Goal: Transaction & Acquisition: Obtain resource

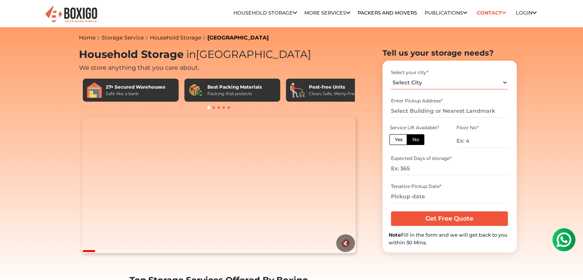
click at [415, 80] on select "Select City [GEOGRAPHIC_DATA] [GEOGRAPHIC_DATA] [GEOGRAPHIC_DATA] [GEOGRAPHIC_D…" at bounding box center [449, 82] width 117 height 13
select select "[GEOGRAPHIC_DATA]"
click at [391, 76] on select "Select City [GEOGRAPHIC_DATA] [GEOGRAPHIC_DATA] [GEOGRAPHIC_DATA] [GEOGRAPHIC_D…" at bounding box center [449, 82] width 117 height 13
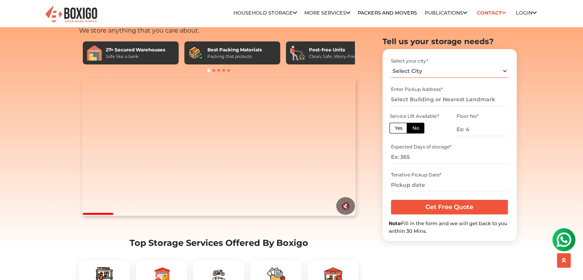
scroll to position [38, 0]
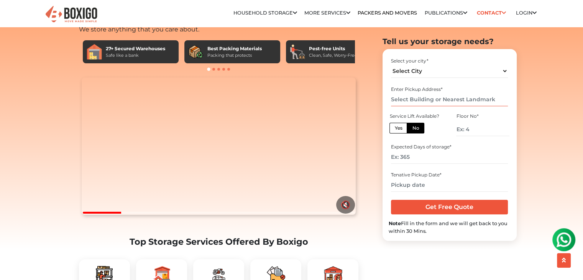
click at [421, 101] on input "text" at bounding box center [449, 99] width 117 height 13
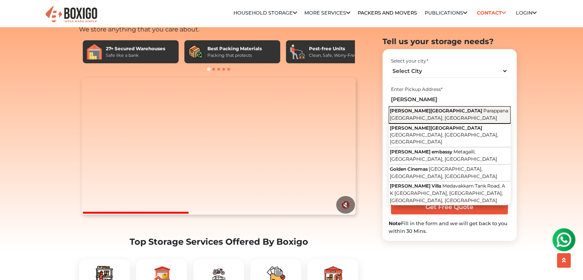
click at [429, 115] on span "Parappana [GEOGRAPHIC_DATA], [GEOGRAPHIC_DATA]" at bounding box center [449, 114] width 118 height 13
type input "[PERSON_NAME][GEOGRAPHIC_DATA], [GEOGRAPHIC_DATA], [GEOGRAPHIC_DATA]"
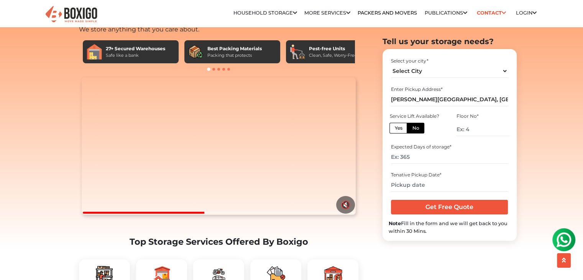
click at [396, 129] on label "Yes" at bounding box center [398, 128] width 18 height 11
click at [396, 129] on input "Yes" at bounding box center [396, 127] width 5 height 5
radio input "true"
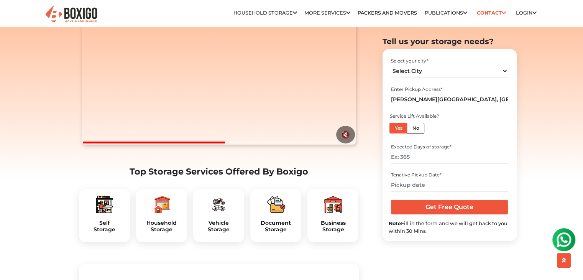
scroll to position [115, 0]
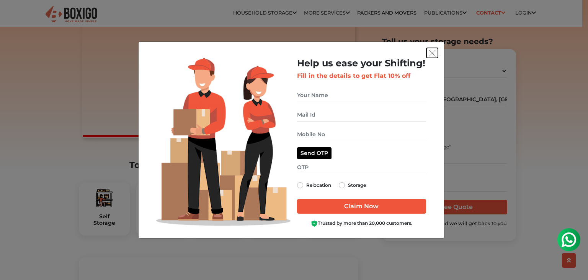
click at [432, 54] on img "get free quote dialog" at bounding box center [432, 53] width 7 height 7
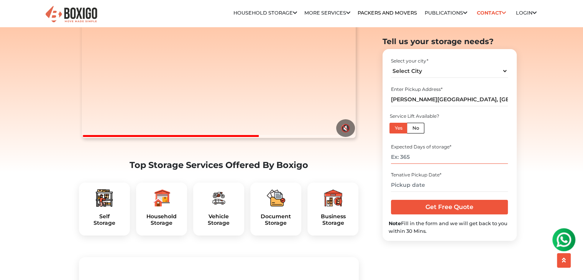
click at [428, 161] on input "number" at bounding box center [449, 156] width 117 height 13
type input "300"
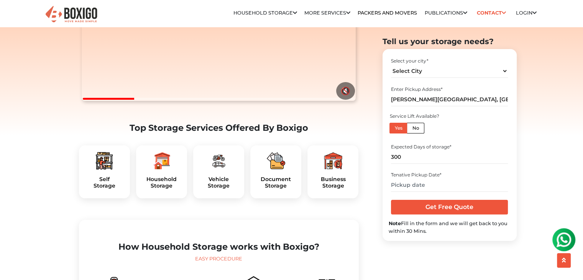
scroll to position [153, 0]
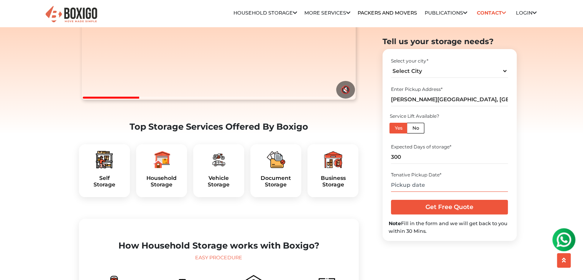
click at [437, 184] on input "text" at bounding box center [449, 184] width 117 height 13
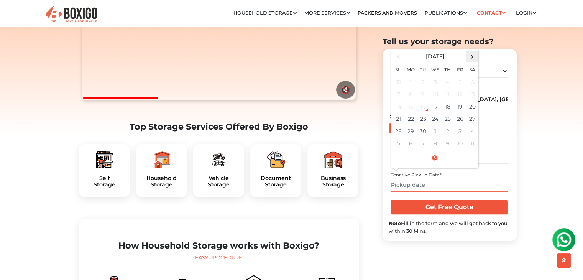
click at [472, 54] on span at bounding box center [472, 56] width 10 height 10
click at [423, 108] on td "14" at bounding box center [423, 106] width 12 height 12
type input "10/14/2025 12:00 AM"
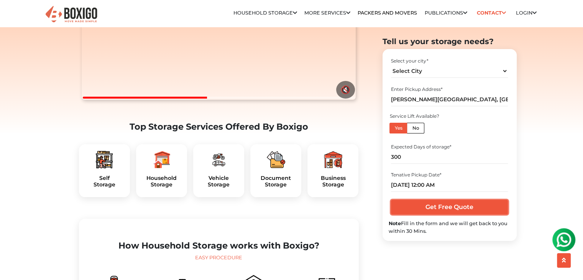
click at [447, 206] on input "Get Free Quote" at bounding box center [449, 207] width 117 height 15
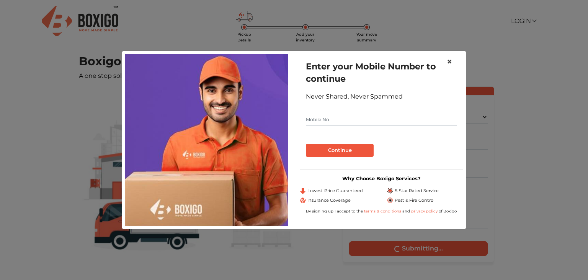
click at [449, 61] on span "×" at bounding box center [449, 61] width 5 height 11
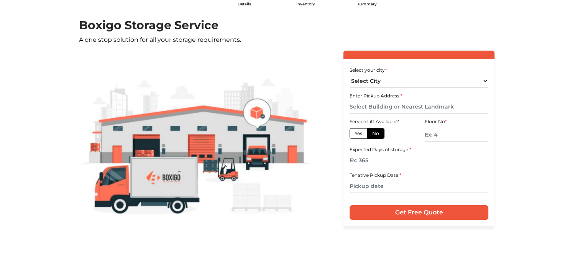
scroll to position [44, 0]
